Goal: Information Seeking & Learning: Learn about a topic

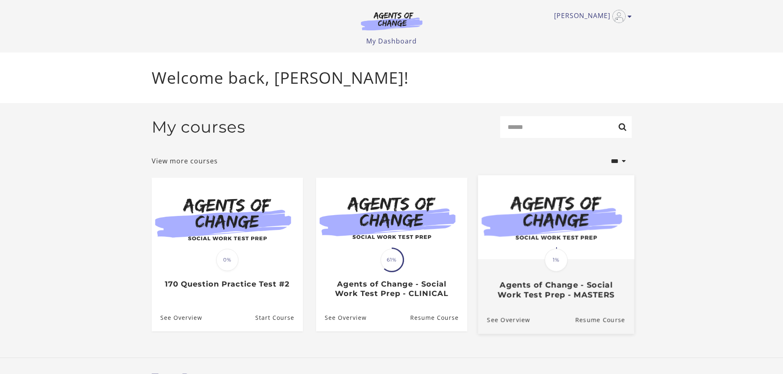
click at [551, 267] on span "1%" at bounding box center [555, 260] width 23 height 23
